Goal: Navigation & Orientation: Find specific page/section

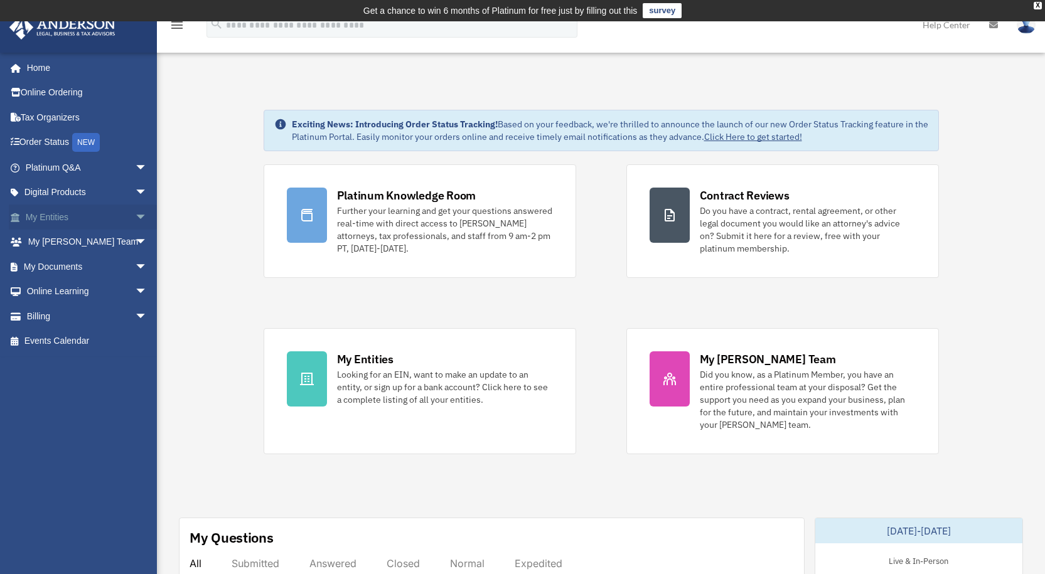
click at [84, 220] on link "My Entities arrow_drop_down" at bounding box center [87, 217] width 157 height 25
click at [135, 216] on span "arrow_drop_down" at bounding box center [147, 218] width 25 height 26
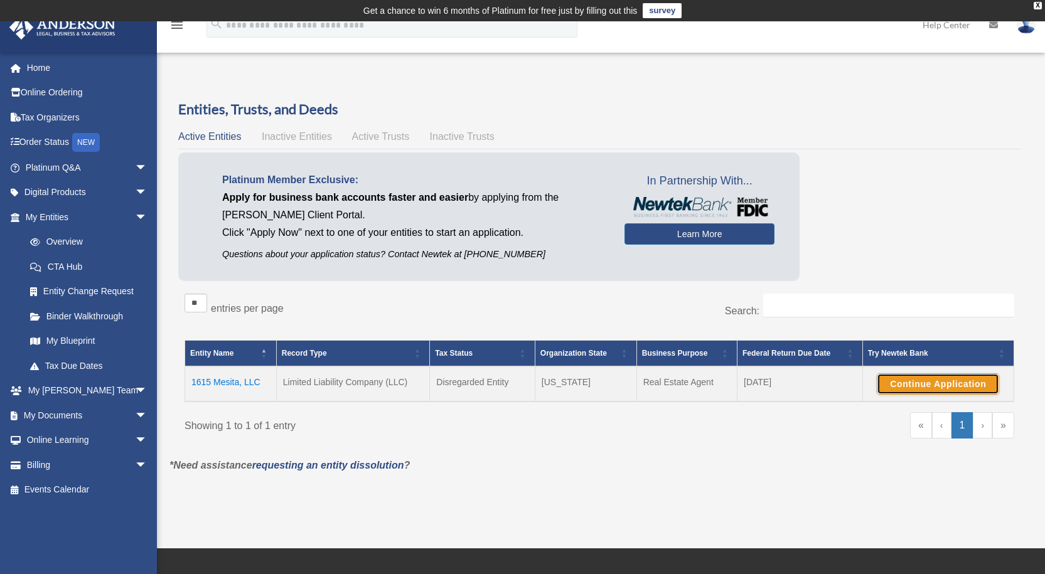
click at [913, 388] on button "Continue Application" at bounding box center [937, 383] width 122 height 21
click at [93, 315] on link "Binder Walkthrough" at bounding box center [92, 316] width 149 height 25
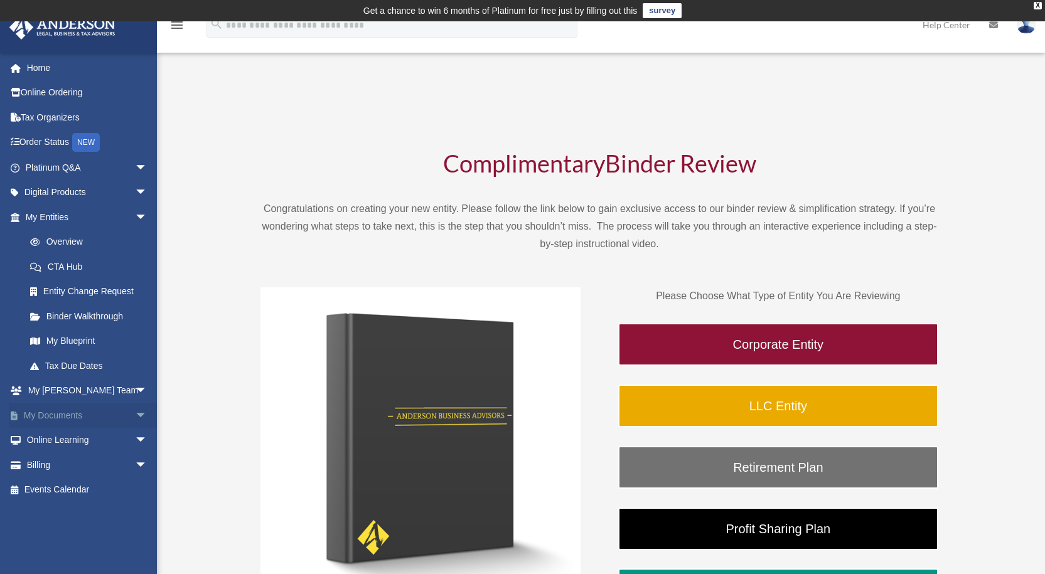
click at [102, 410] on link "My Documents arrow_drop_down" at bounding box center [87, 415] width 157 height 25
click at [135, 417] on span "arrow_drop_down" at bounding box center [147, 416] width 25 height 26
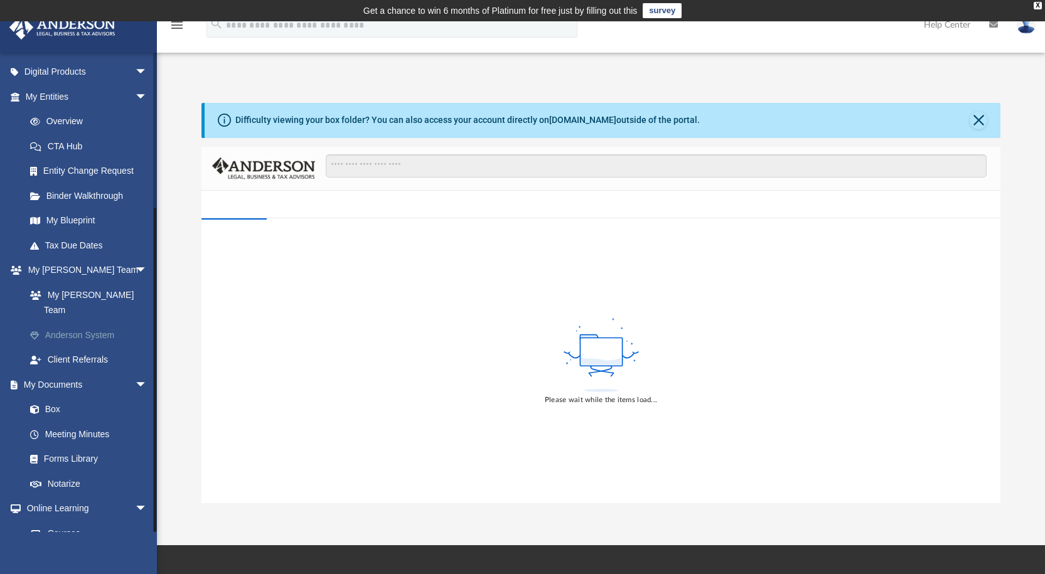
scroll to position [221, 0]
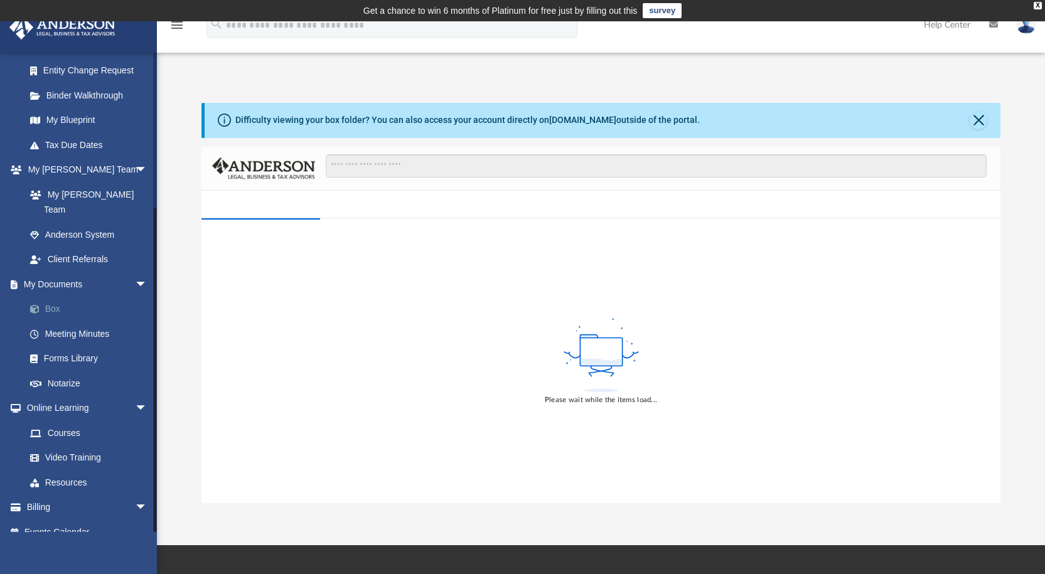
click at [59, 297] on link "Box" at bounding box center [92, 309] width 149 height 25
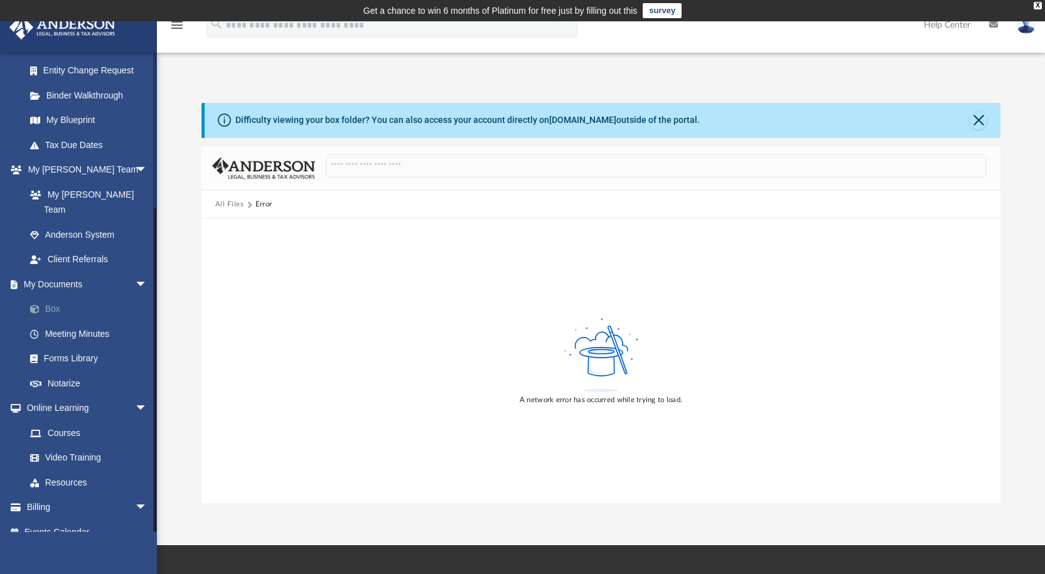
click at [55, 297] on link "Box" at bounding box center [92, 309] width 149 height 25
click at [87, 321] on link "Meeting Minutes" at bounding box center [92, 333] width 149 height 25
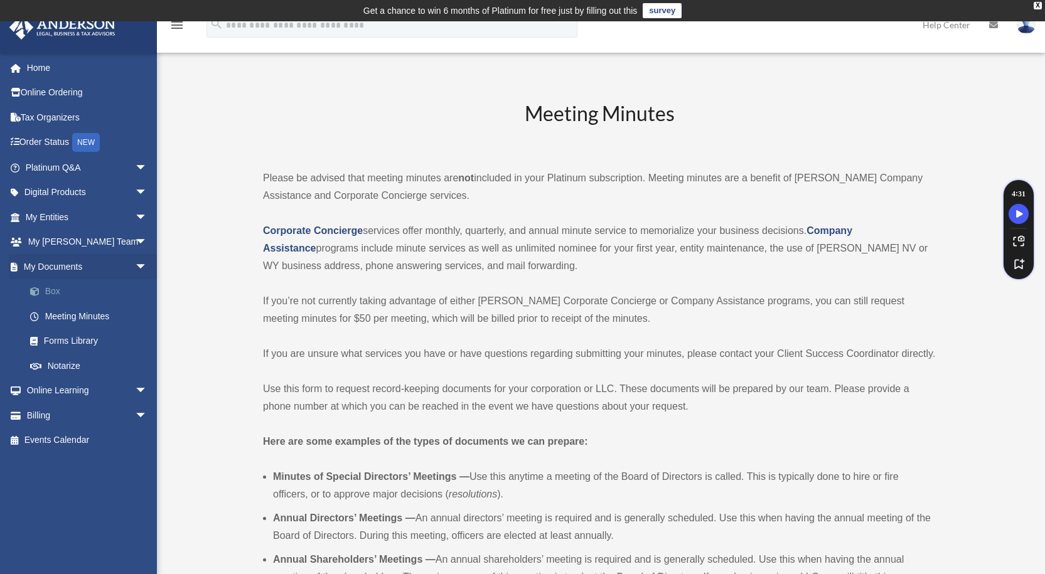
click at [61, 295] on link "Box" at bounding box center [92, 291] width 149 height 25
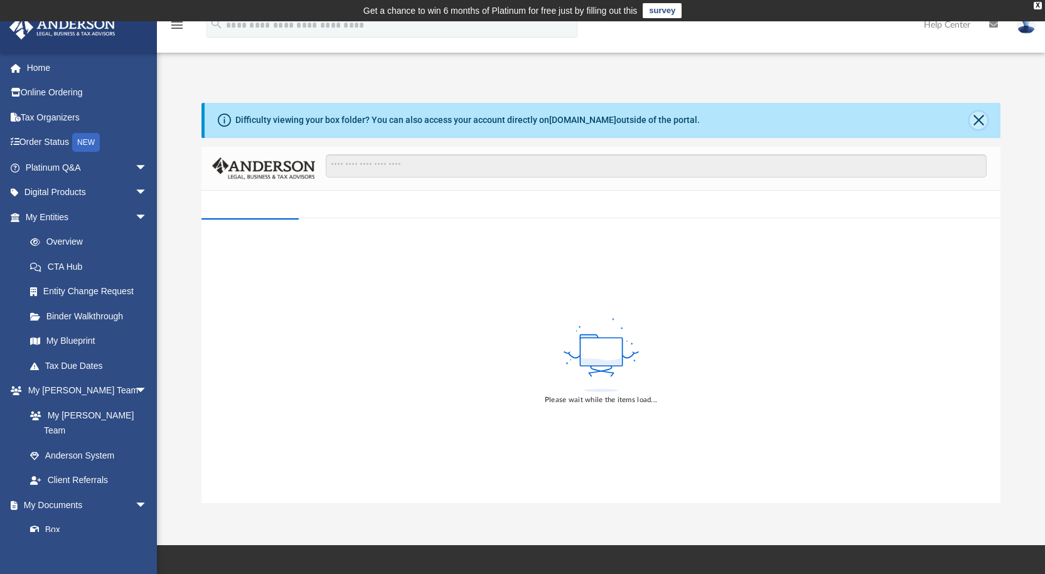
click at [981, 122] on button "Close" at bounding box center [978, 121] width 18 height 18
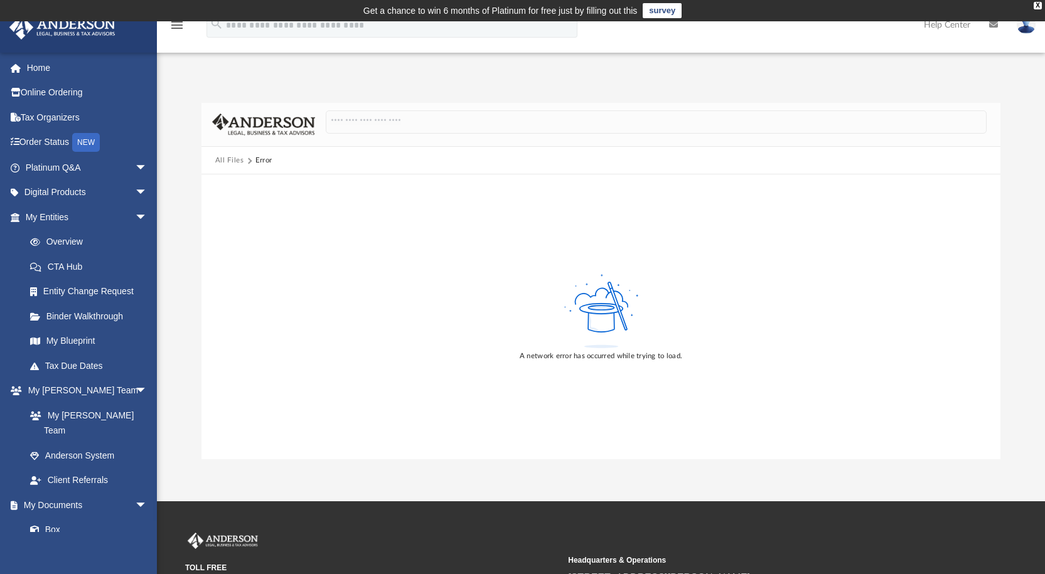
click at [239, 159] on button "All Files" at bounding box center [229, 160] width 29 height 11
click at [255, 119] on img at bounding box center [263, 125] width 103 height 22
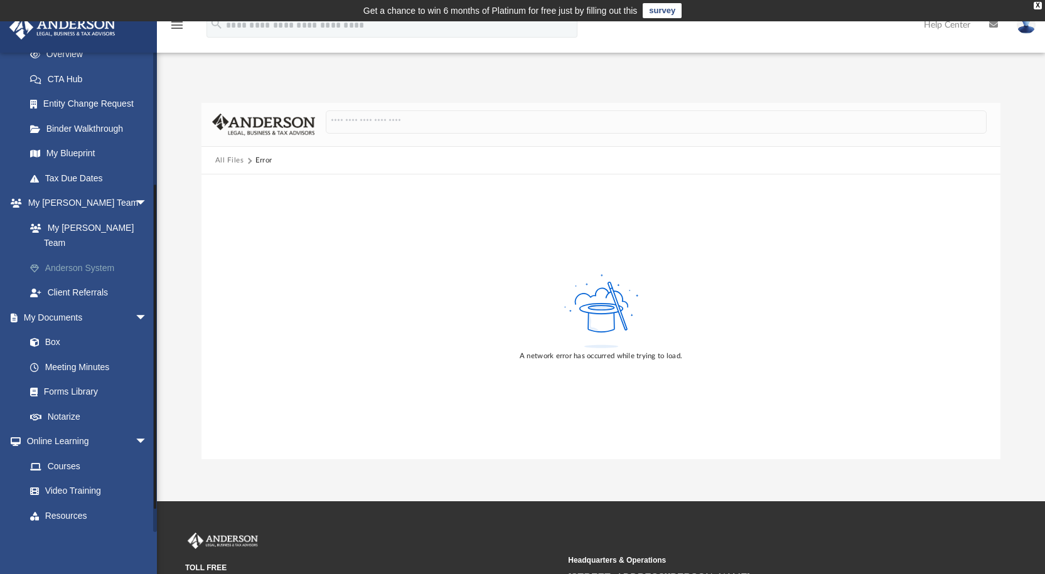
scroll to position [188, 0]
click at [50, 329] on link "Box" at bounding box center [92, 341] width 149 height 25
click at [82, 354] on link "Meeting Minutes" at bounding box center [92, 366] width 149 height 25
click at [46, 329] on link "Box" at bounding box center [92, 341] width 149 height 25
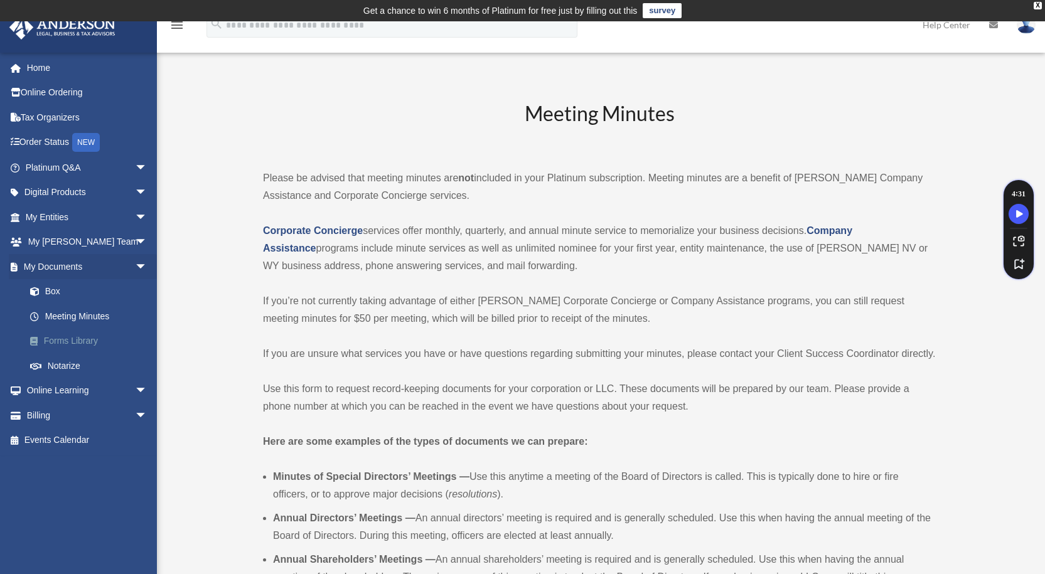
click at [85, 341] on link "Forms Library" at bounding box center [92, 341] width 149 height 25
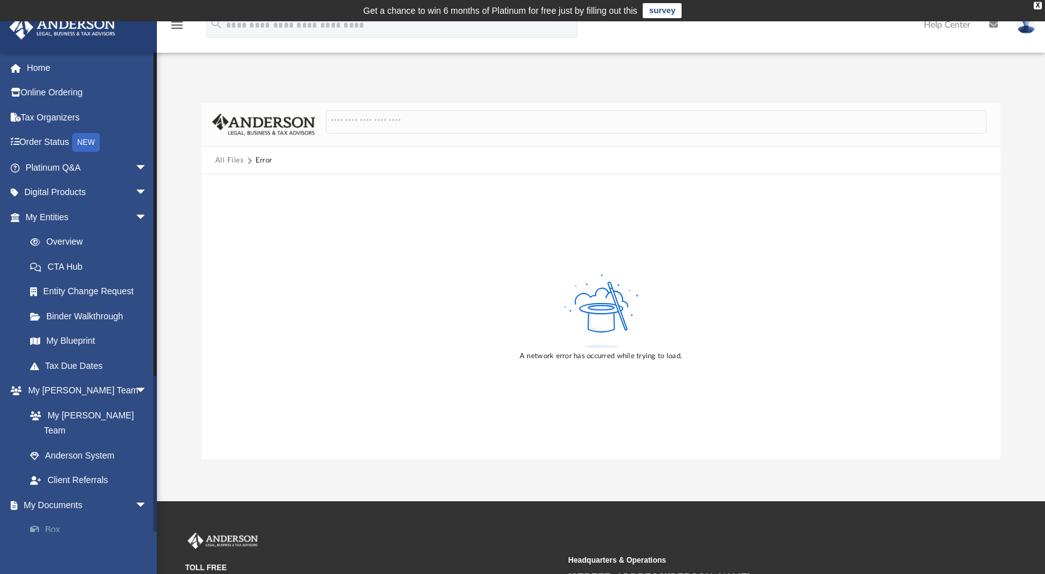
click at [53, 518] on link "Box" at bounding box center [92, 530] width 149 height 25
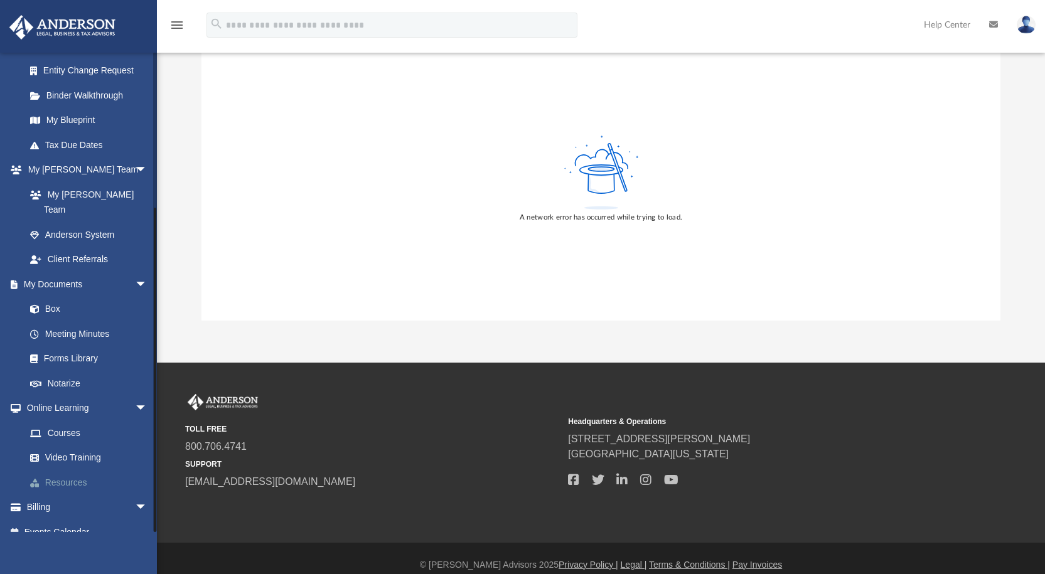
scroll to position [188, 0]
